Goal: Task Accomplishment & Management: Manage account settings

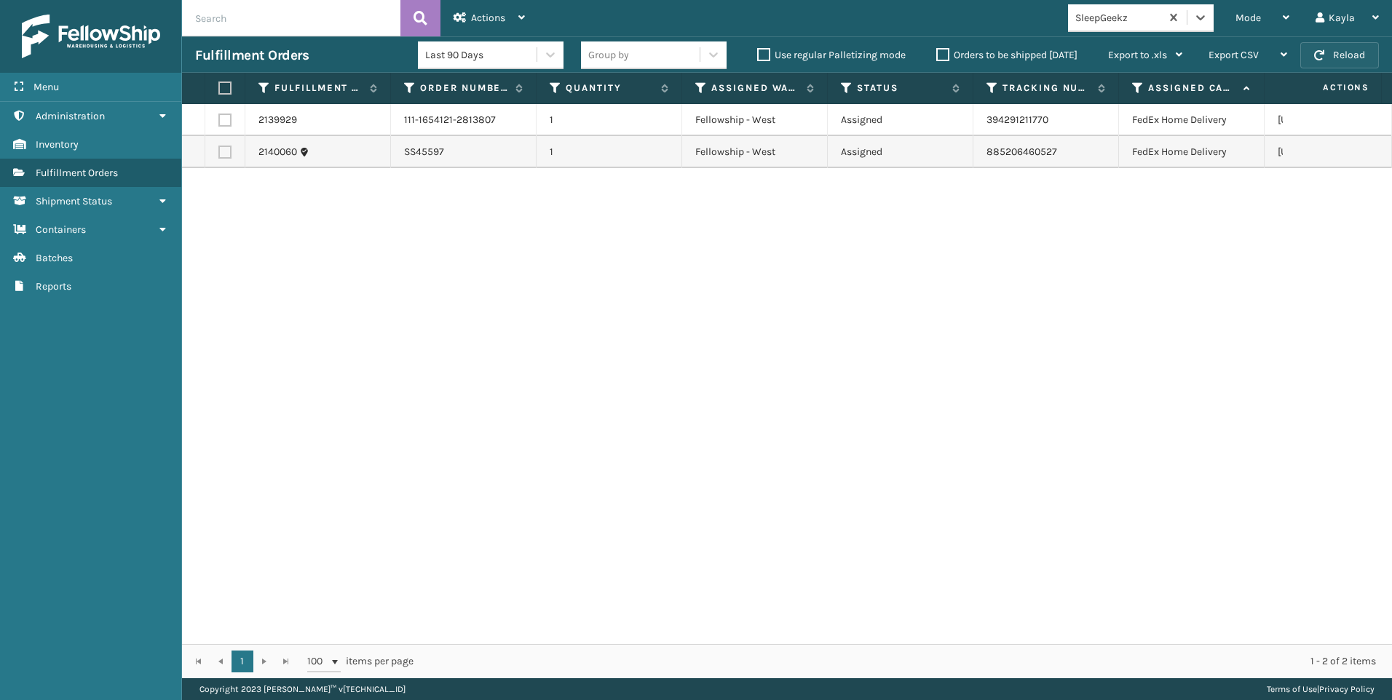
click at [1348, 51] on button "Reload" at bounding box center [1339, 55] width 79 height 26
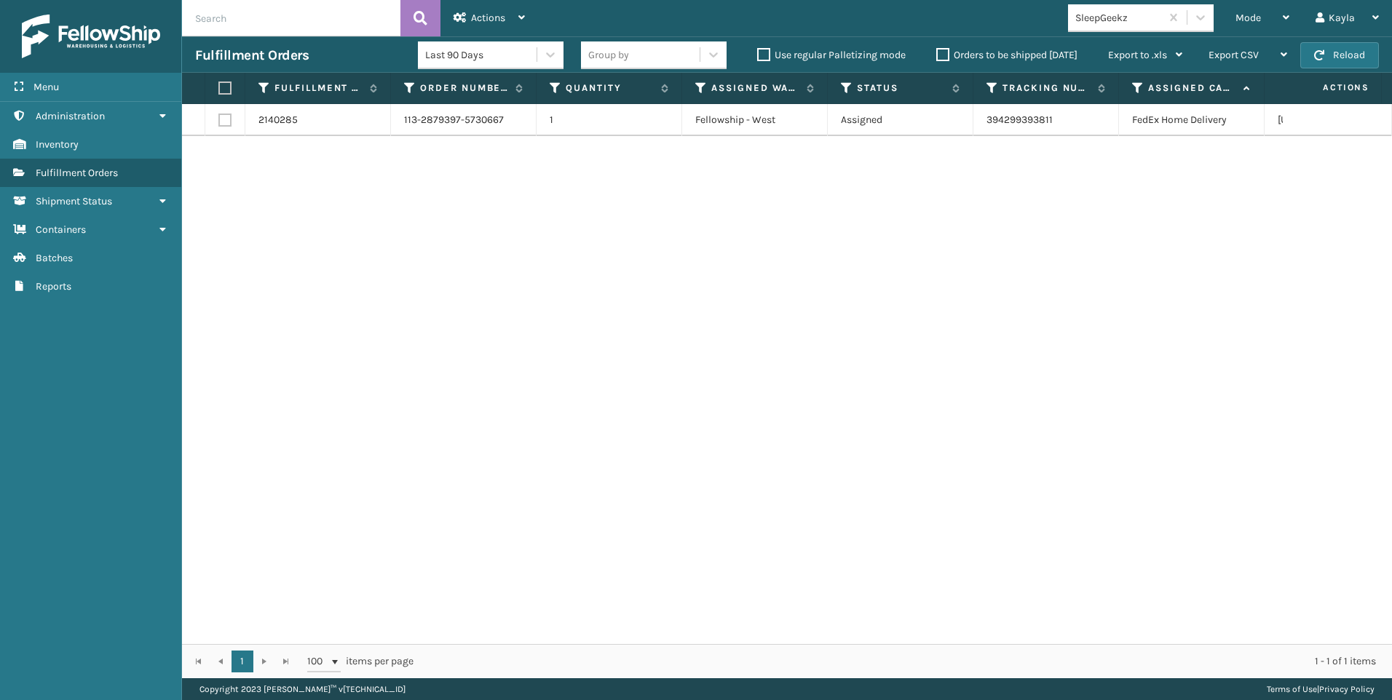
click at [1145, 21] on div "SleepGeekz" at bounding box center [1118, 17] width 87 height 15
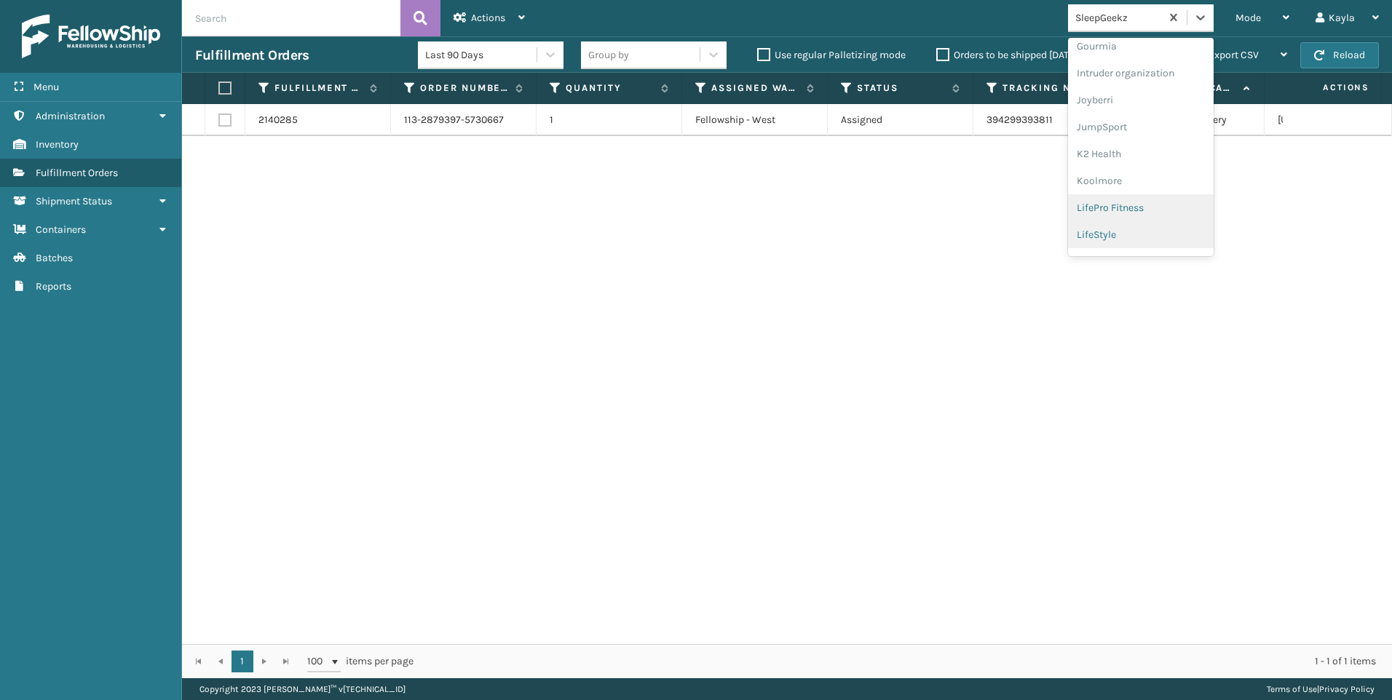
scroll to position [461, 0]
click at [1123, 103] on div "Koolmore" at bounding box center [1141, 105] width 146 height 27
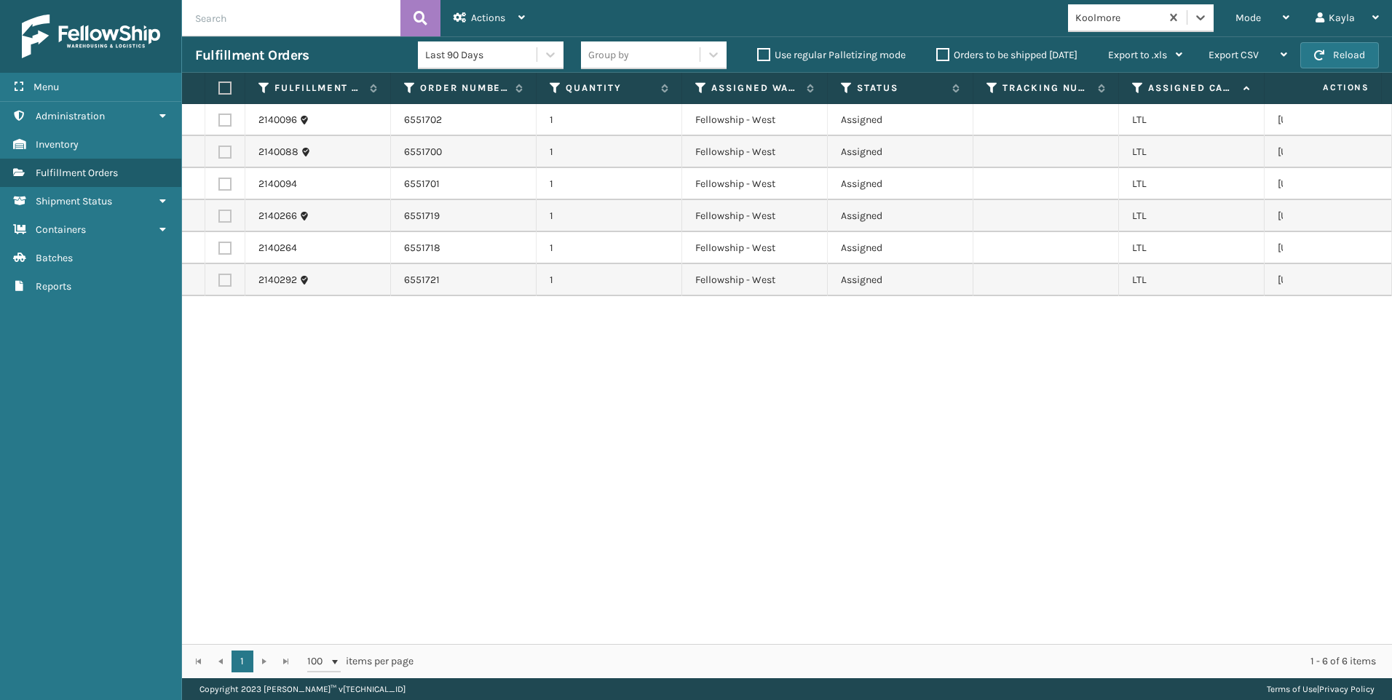
click at [232, 87] on th at bounding box center [225, 88] width 40 height 31
click at [226, 93] on th at bounding box center [225, 88] width 40 height 31
click at [226, 91] on label at bounding box center [222, 88] width 9 height 13
click at [219, 91] on input "checkbox" at bounding box center [218, 88] width 1 height 9
checkbox input "true"
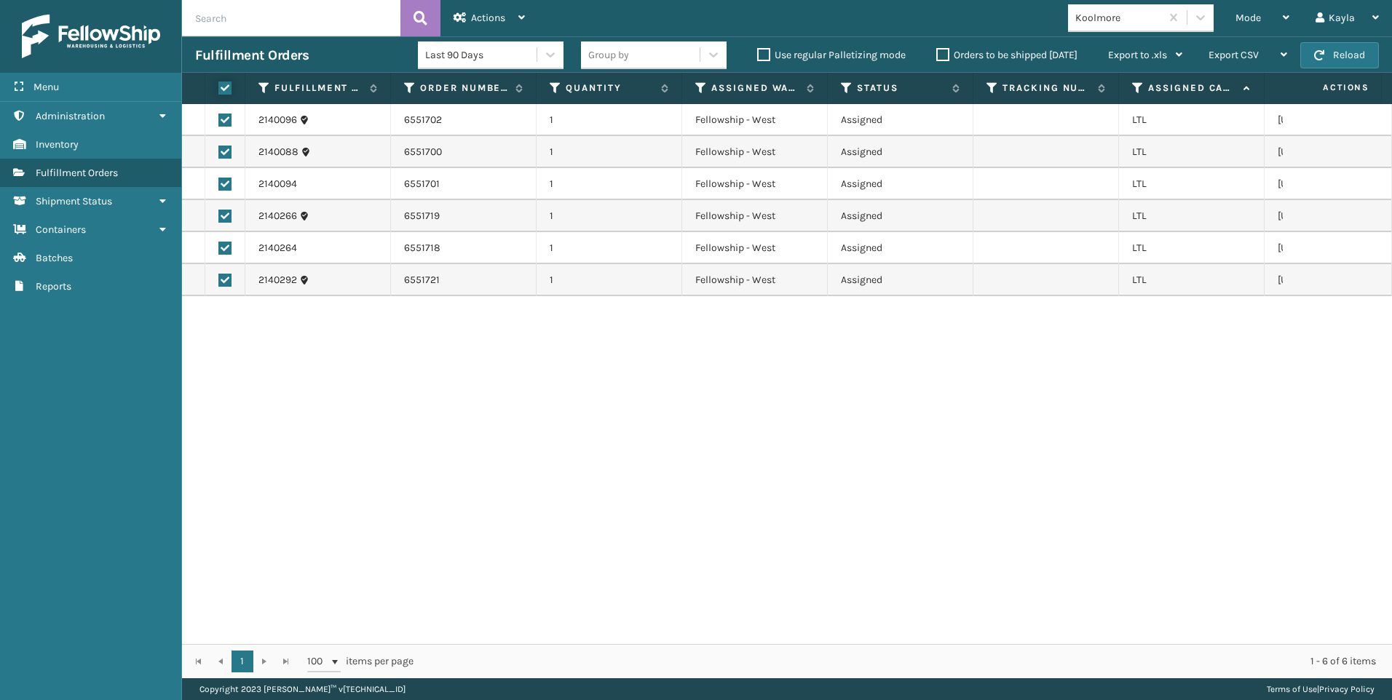
checkbox input "true"
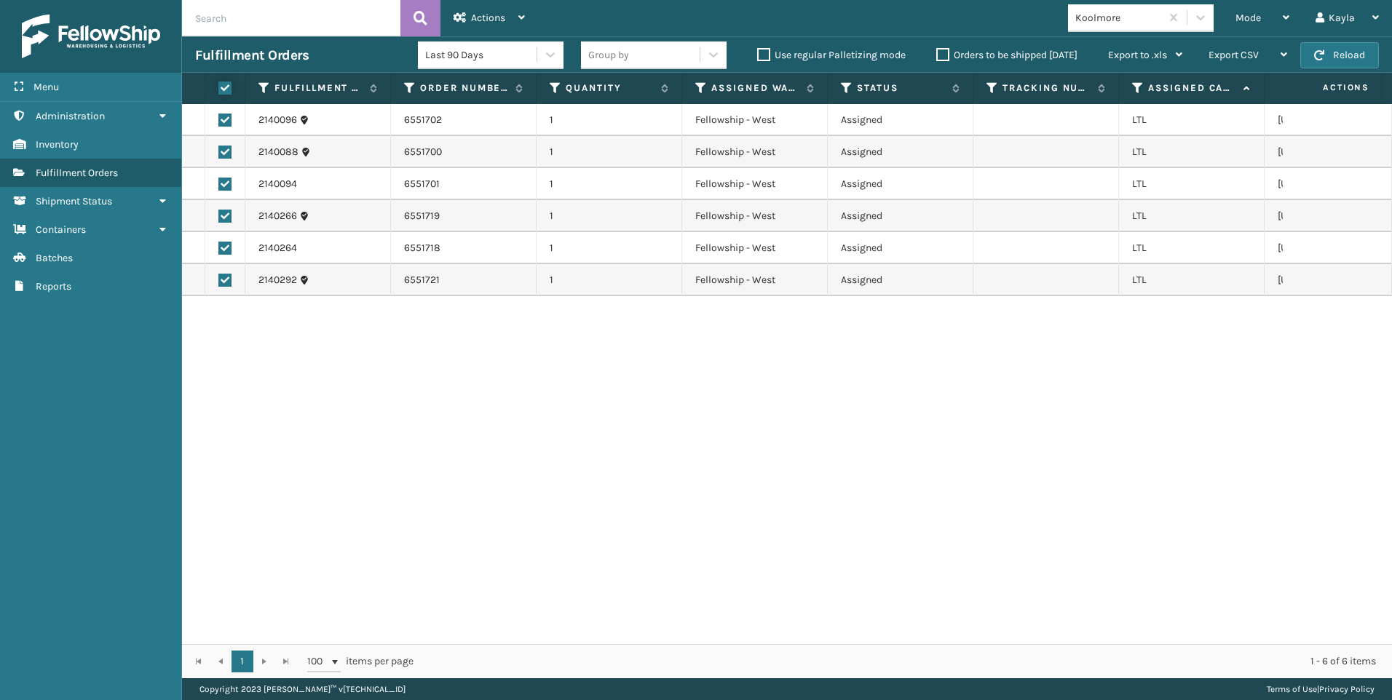
checkbox input "true"
click at [490, 23] on span "Actions" at bounding box center [488, 18] width 34 height 12
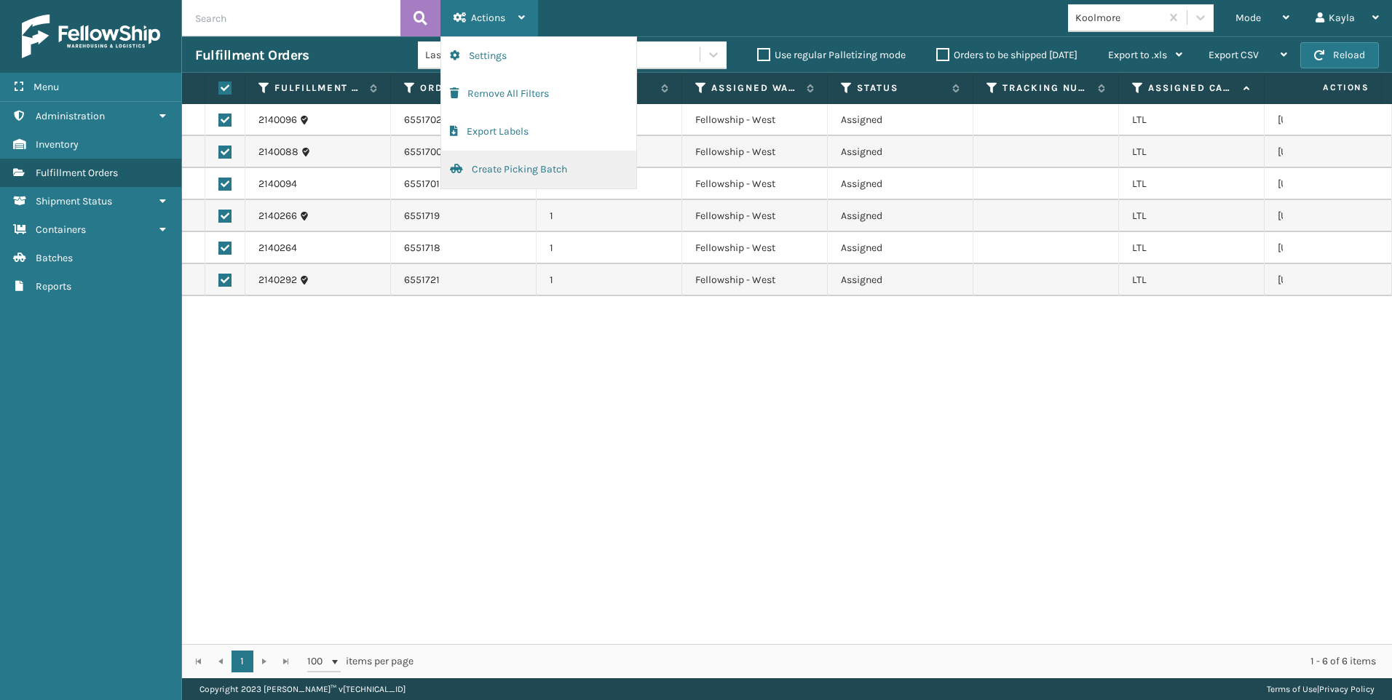
click at [499, 173] on button "Create Picking Batch" at bounding box center [538, 170] width 195 height 38
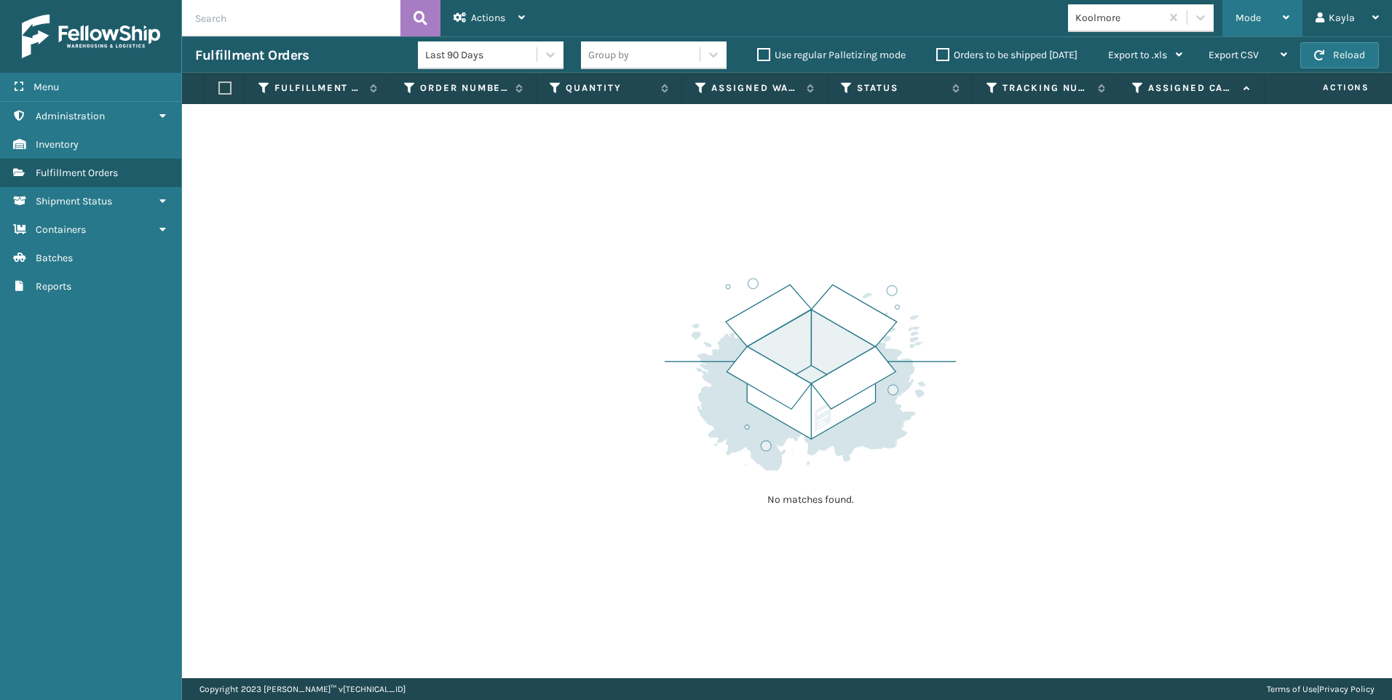
click at [1293, 15] on div "Mode Regular Mode Picking Mode Labeling Mode Exit Scan Mode" at bounding box center [1262, 18] width 80 height 36
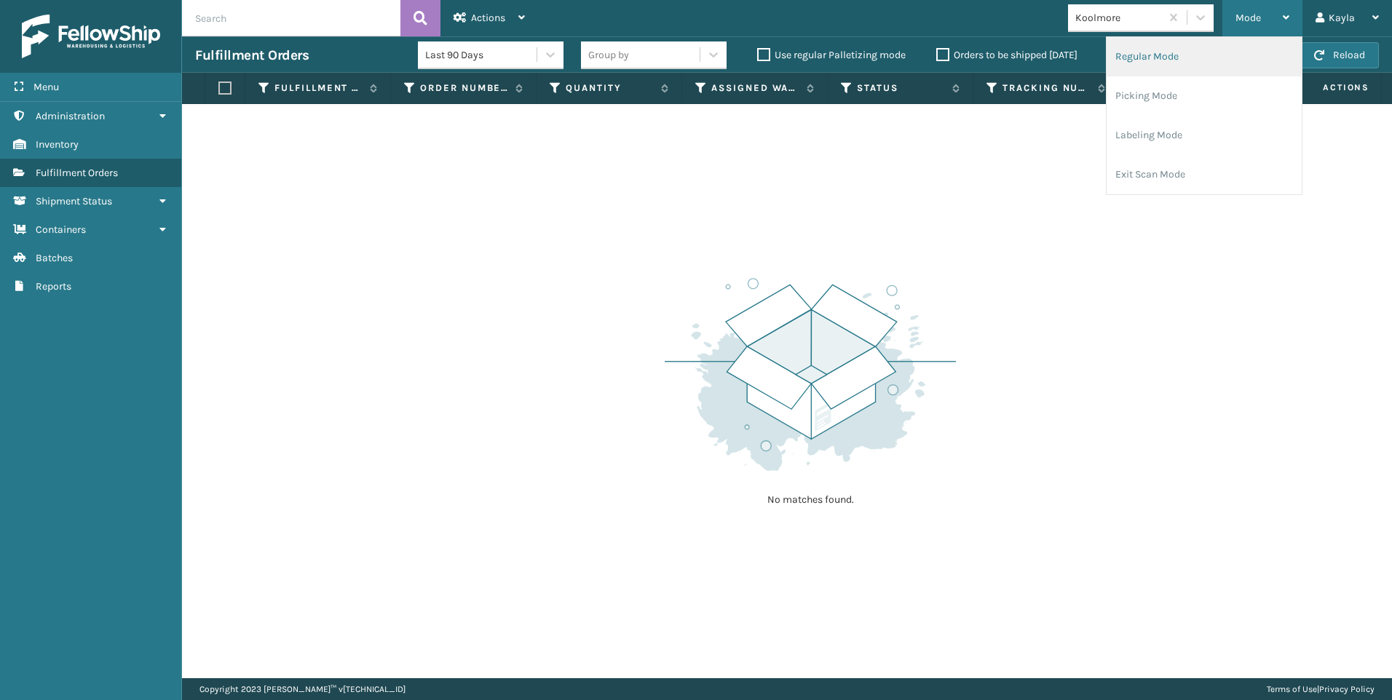
click at [1228, 70] on li "Regular Mode" at bounding box center [1204, 56] width 195 height 39
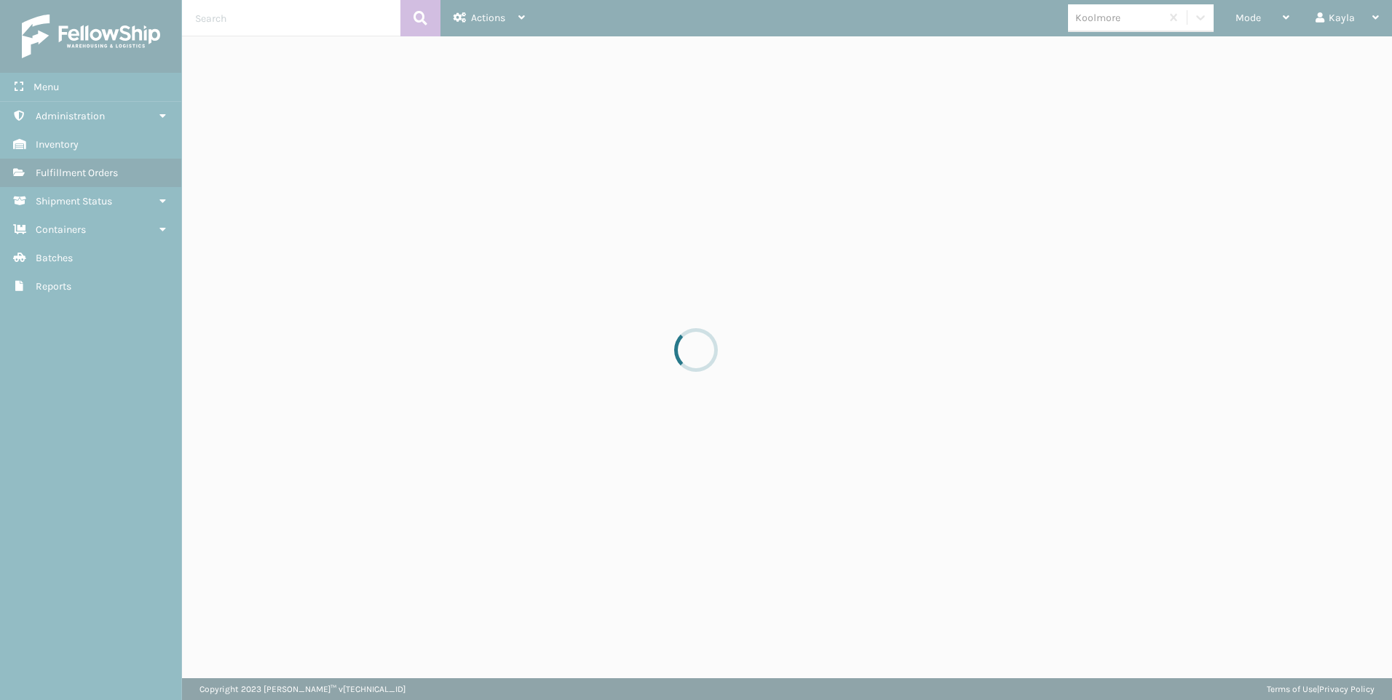
click at [268, 17] on div at bounding box center [696, 350] width 1392 height 700
click at [267, 17] on div at bounding box center [696, 350] width 1392 height 700
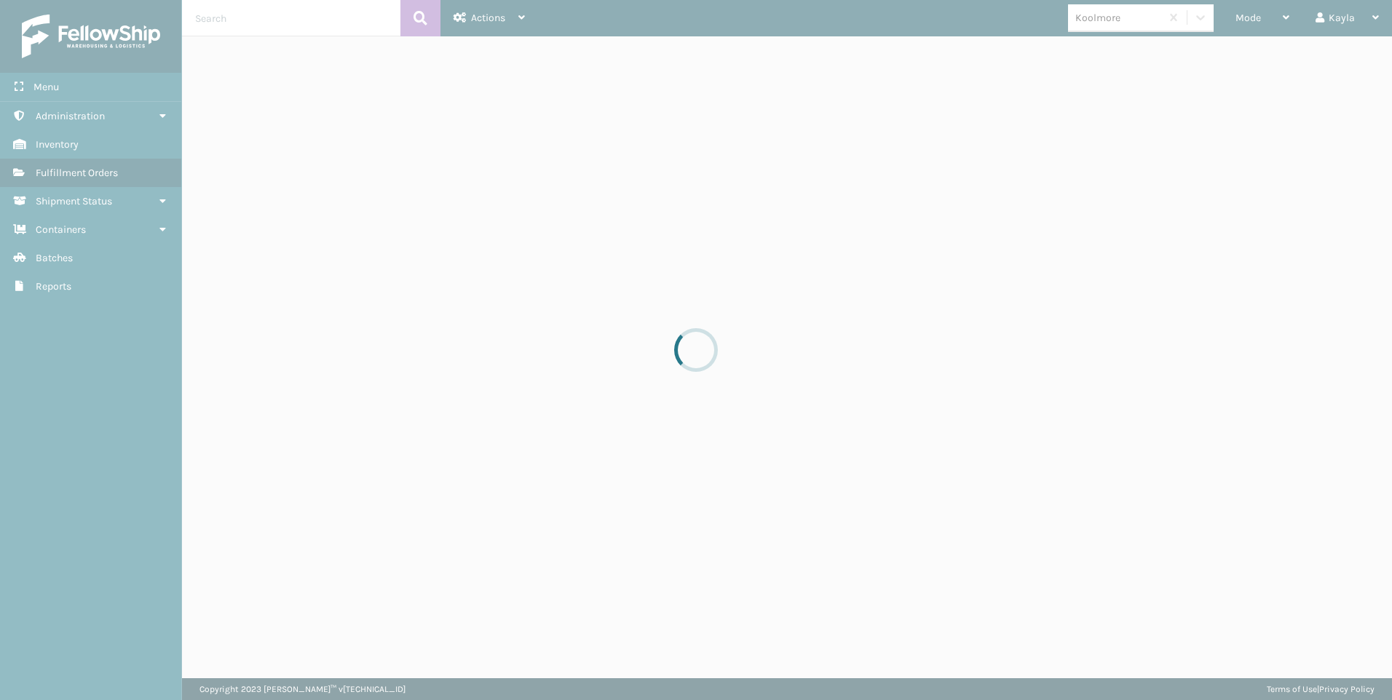
click at [256, 13] on div at bounding box center [696, 350] width 1392 height 700
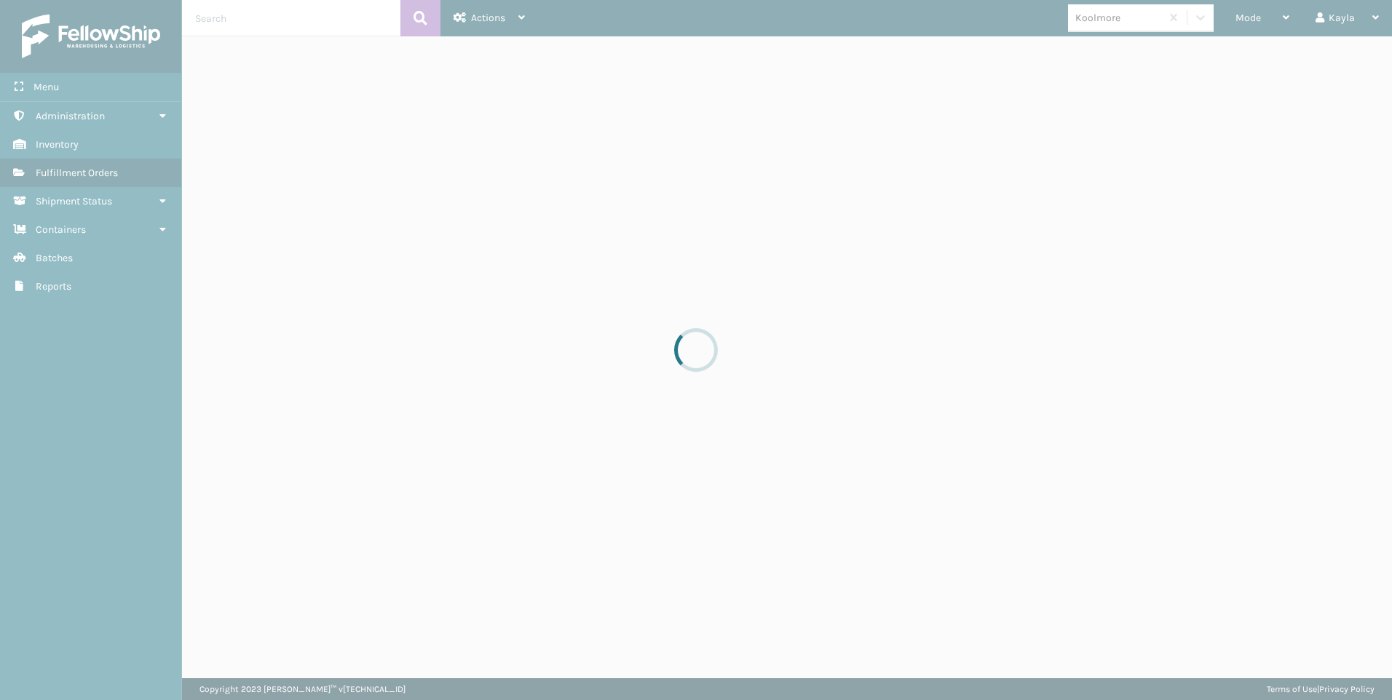
click at [256, 13] on input "text" at bounding box center [291, 18] width 218 height 36
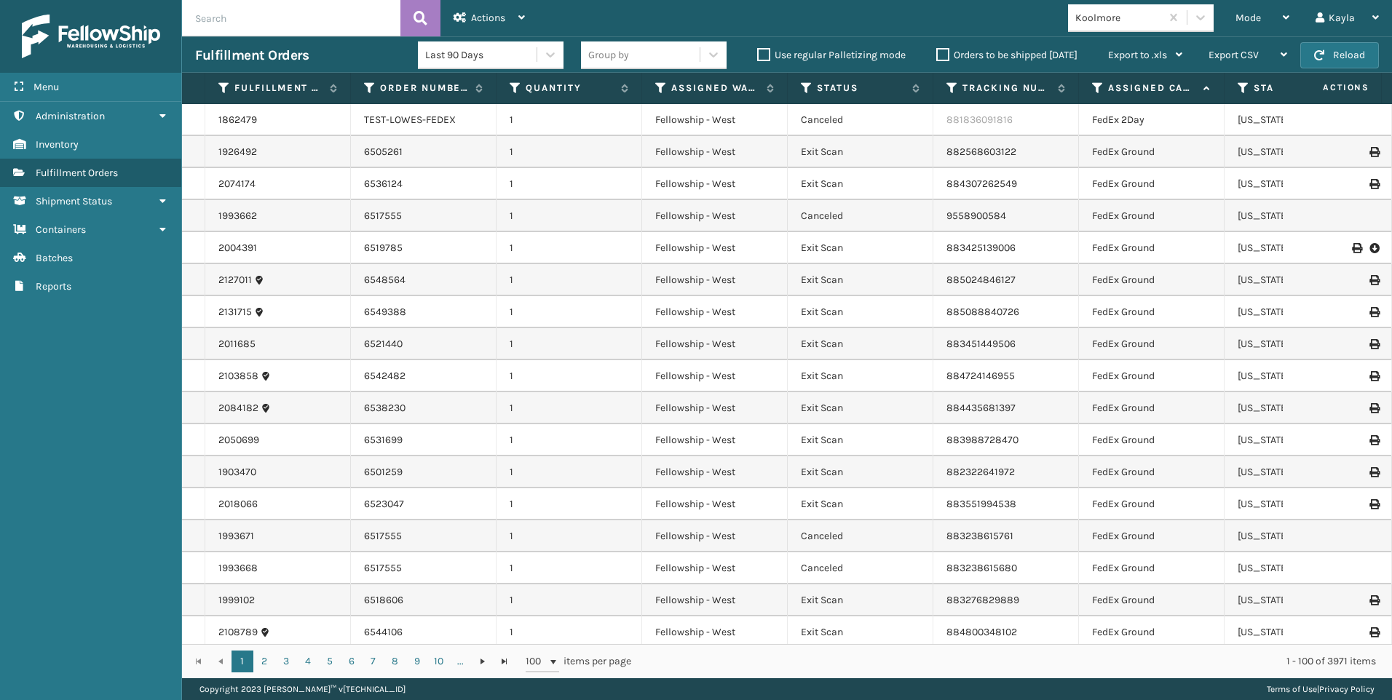
click at [256, 13] on input "text" at bounding box center [291, 18] width 218 height 36
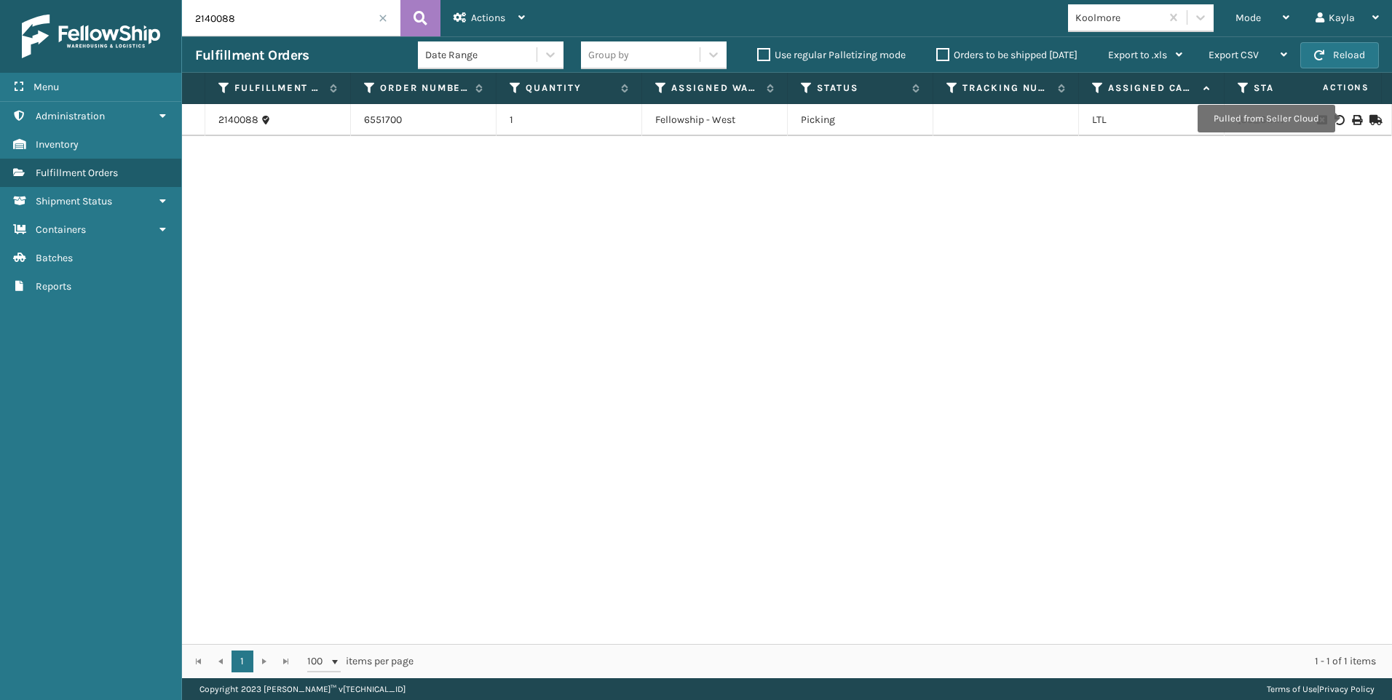
click at [1352, 119] on icon at bounding box center [1356, 120] width 9 height 10
click at [254, 14] on input "2140088" at bounding box center [291, 18] width 218 height 36
click at [162, 0] on div "Menu Inventory Administration Inventory Inventory Inventory Fulfillment Orders …" at bounding box center [696, 0] width 1392 height 0
click at [1352, 120] on icon at bounding box center [1356, 120] width 9 height 10
drag, startPoint x: 237, startPoint y: 16, endPoint x: 103, endPoint y: 12, distance: 134.0
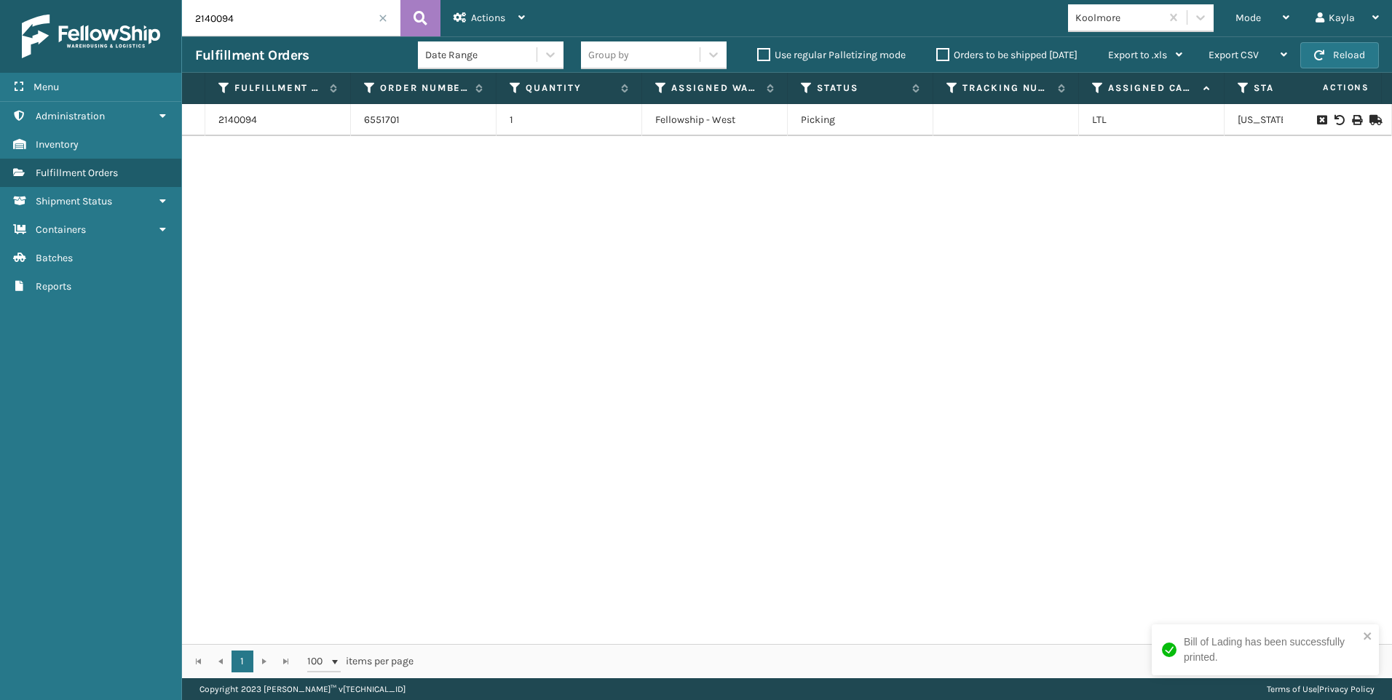
click at [105, 0] on div "Menu Inventory Administration Inventory Inventory Inventory Fulfillment Orders …" at bounding box center [696, 0] width 1392 height 0
click at [1352, 119] on icon at bounding box center [1356, 120] width 9 height 10
click at [234, 28] on input "2140096" at bounding box center [291, 18] width 218 height 36
type input "2"
click at [1352, 118] on icon at bounding box center [1356, 120] width 9 height 10
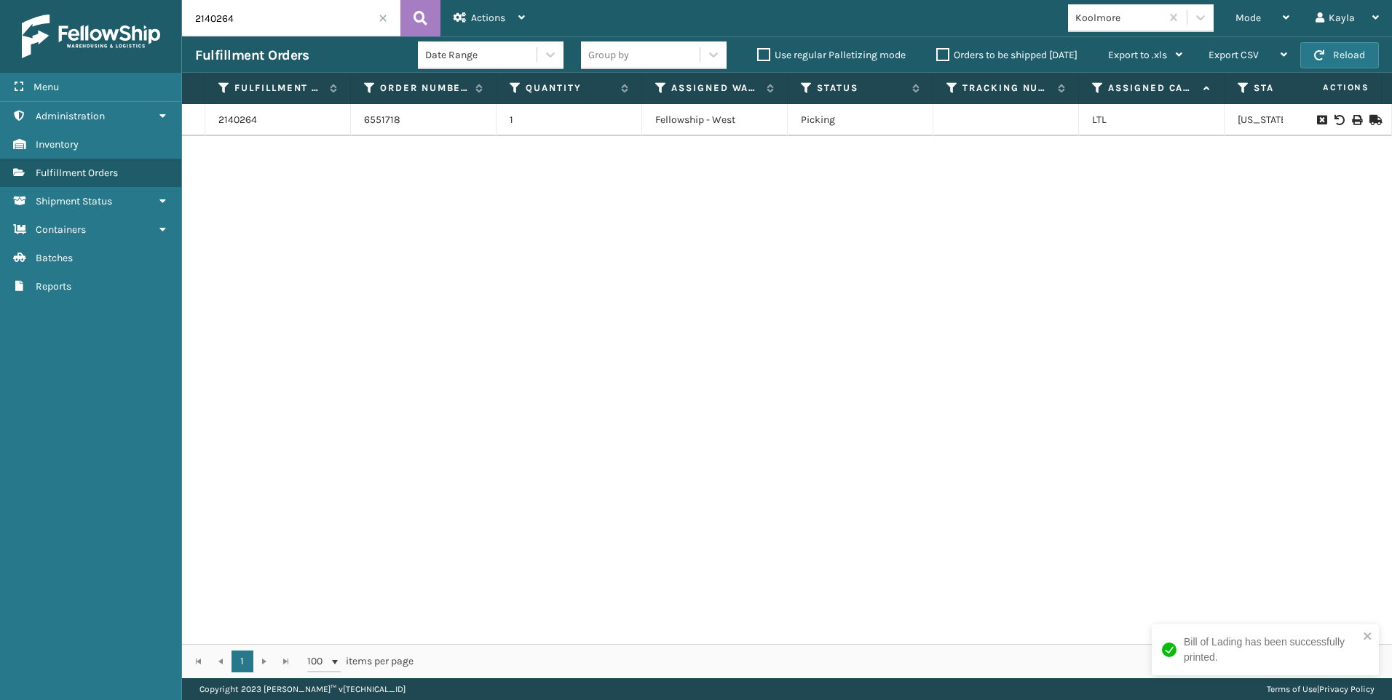
drag, startPoint x: 240, startPoint y: 31, endPoint x: 105, endPoint y: 1, distance: 138.7
click at [114, 0] on div "Menu Inventory Administration Inventory Inventory Inventory Fulfillment Orders …" at bounding box center [696, 0] width 1392 height 0
click at [1352, 119] on icon at bounding box center [1356, 120] width 9 height 10
drag, startPoint x: 248, startPoint y: 23, endPoint x: 0, endPoint y: 28, distance: 247.6
click at [12, 0] on div "Menu Inventory Administration Inventory Inventory Inventory Fulfillment Orders …" at bounding box center [696, 0] width 1392 height 0
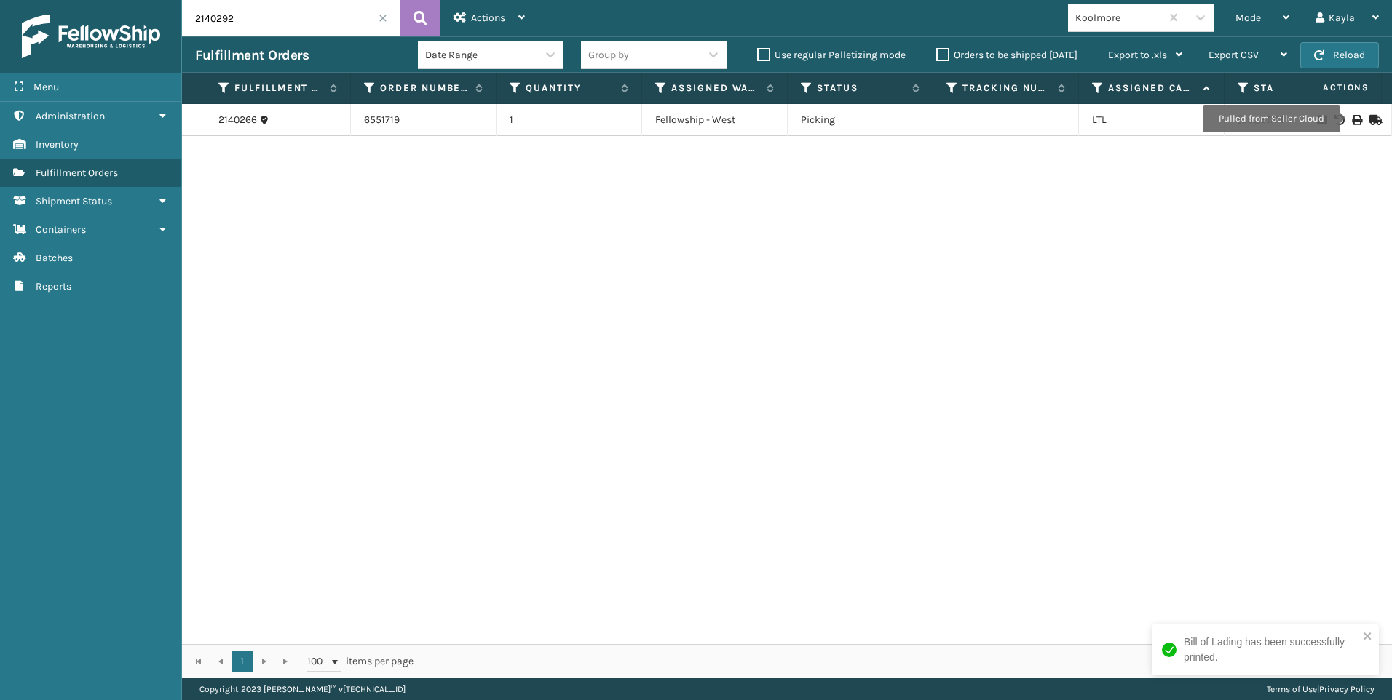
type input "2140292"
click at [1352, 122] on icon at bounding box center [1356, 120] width 9 height 10
